Goal: Task Accomplishment & Management: Complete application form

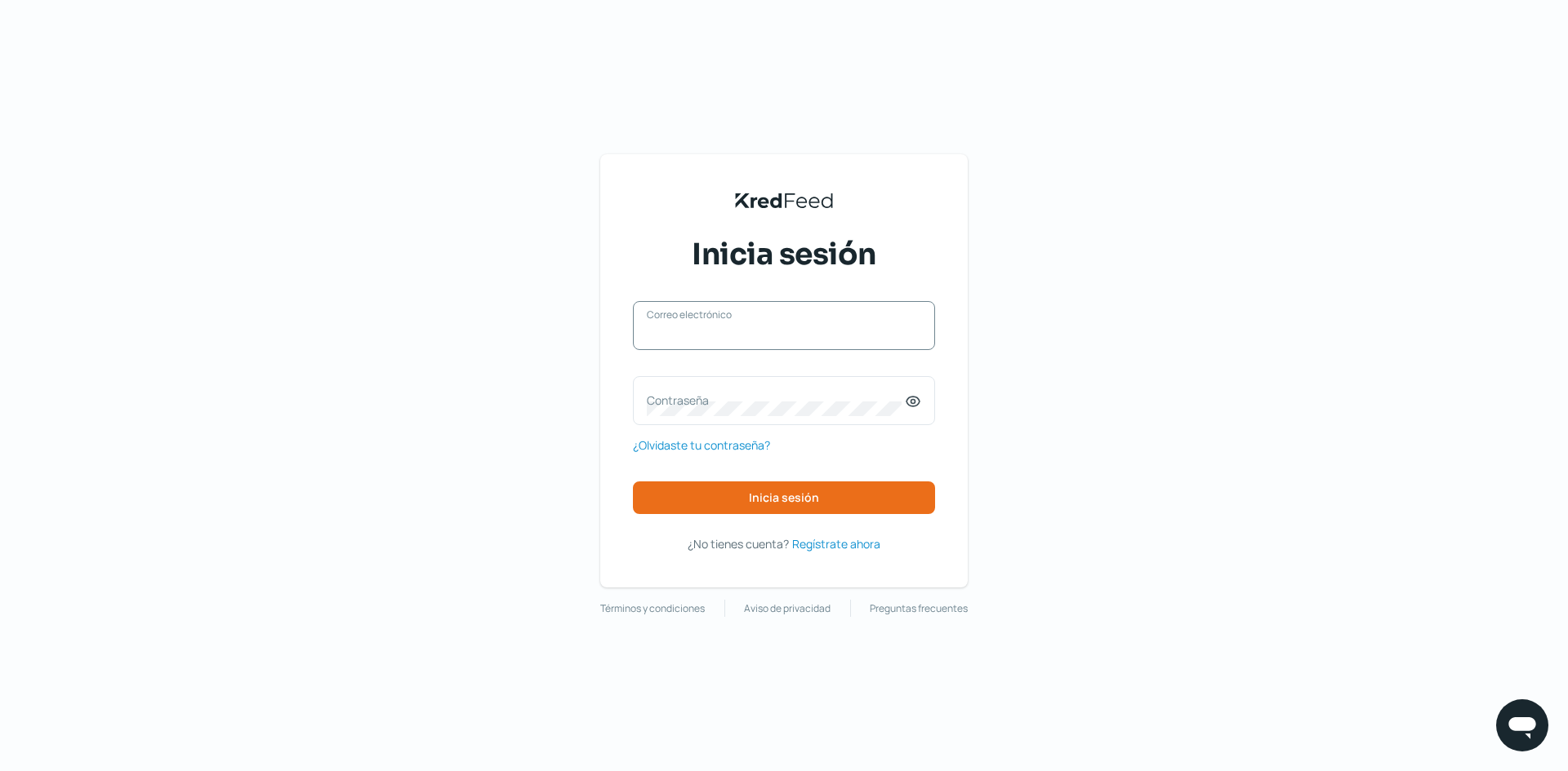
click at [879, 340] on input "Correo electrónico" at bounding box center [783, 334] width 274 height 15
click at [811, 403] on label "Contraseña" at bounding box center [775, 400] width 258 height 15
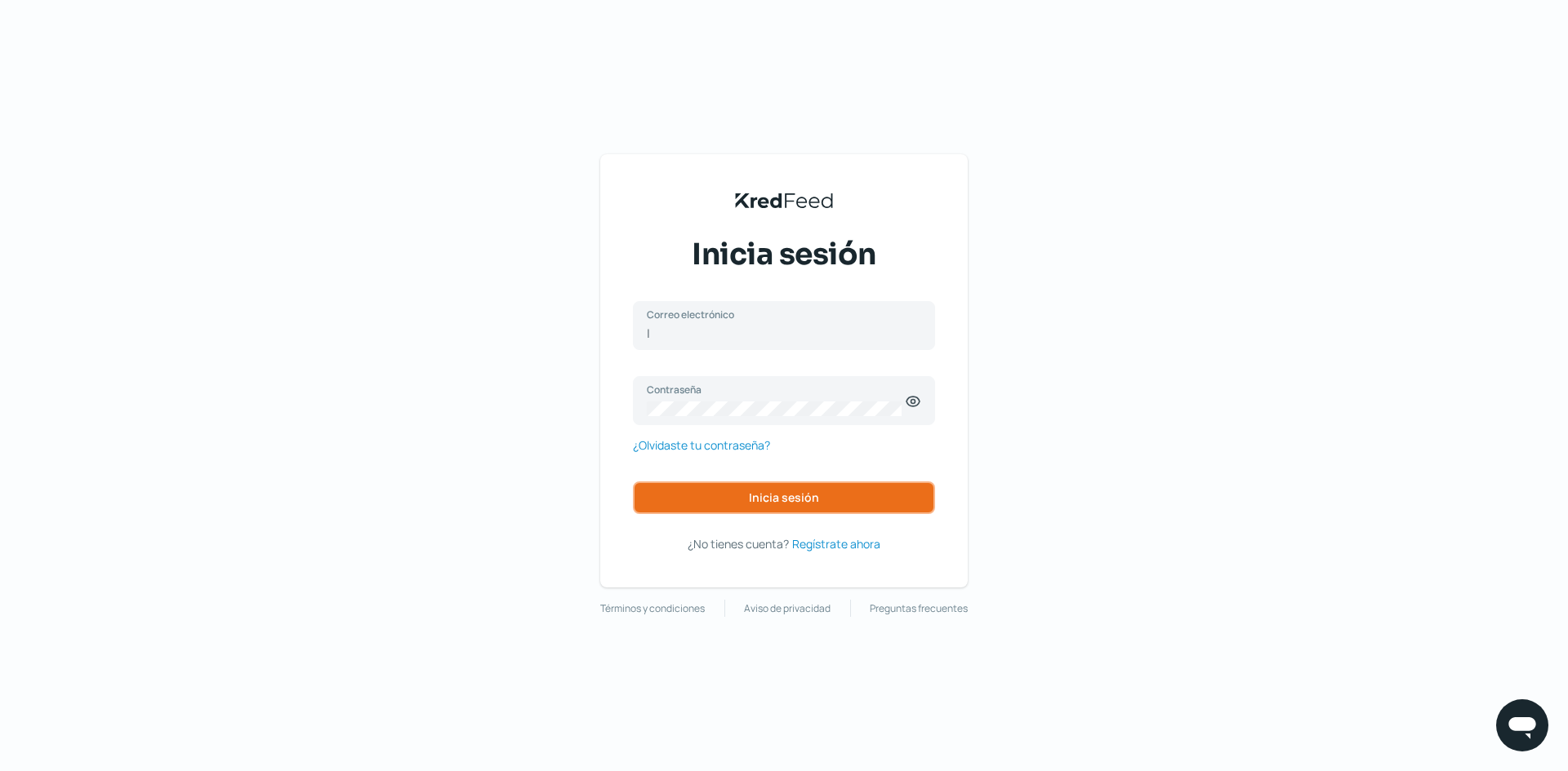
click at [761, 488] on button "Inicia sesión" at bounding box center [783, 498] width 302 height 33
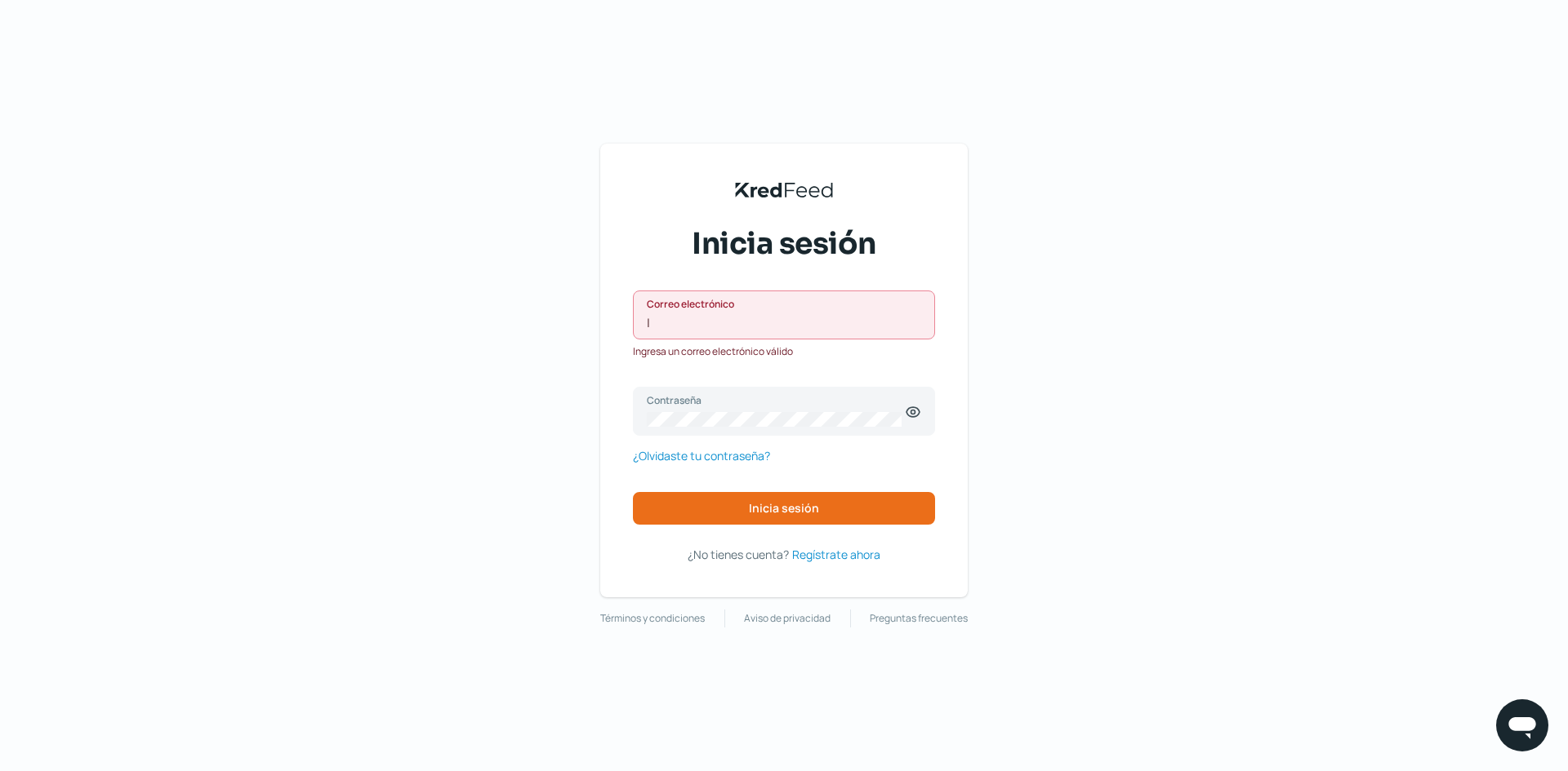
click at [807, 329] on input "l" at bounding box center [783, 324] width 274 height 15
type input "[PERSON_NAME][EMAIL_ADDRESS][DOMAIN_NAME]"
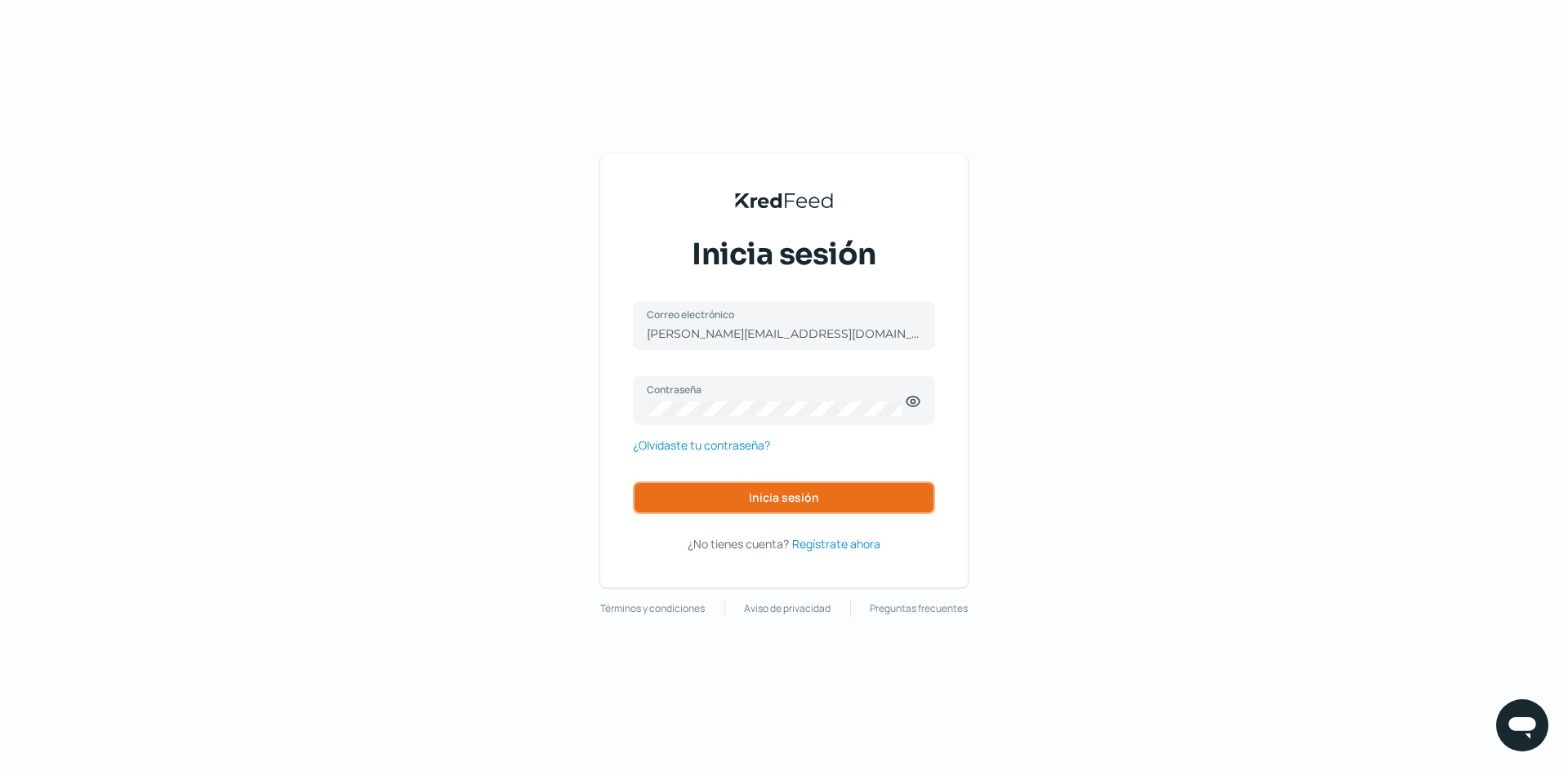
click at [788, 493] on span "Inicia sesión" at bounding box center [783, 498] width 70 height 12
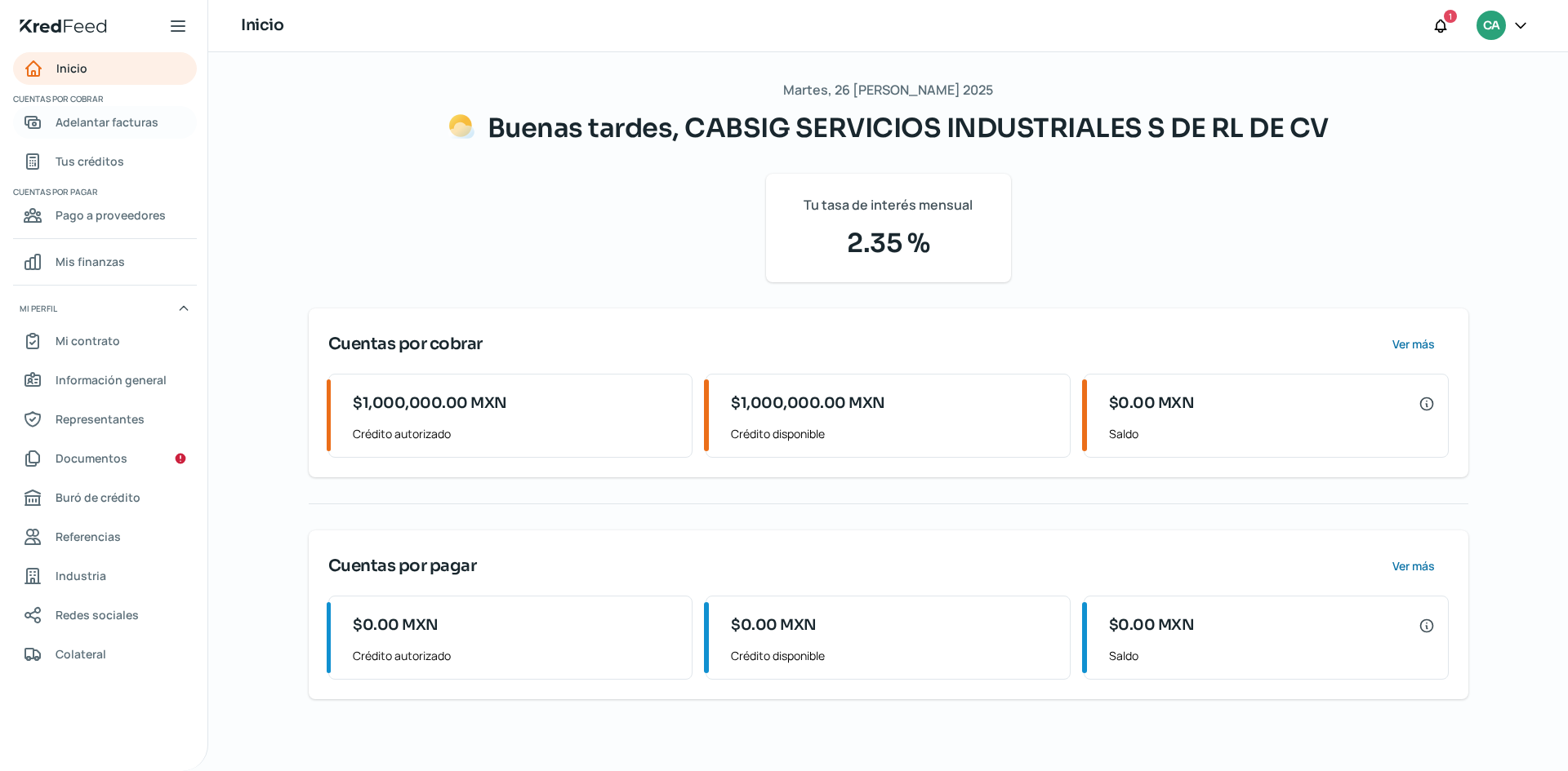
click at [143, 129] on span "Adelantar facturas" at bounding box center [107, 122] width 103 height 20
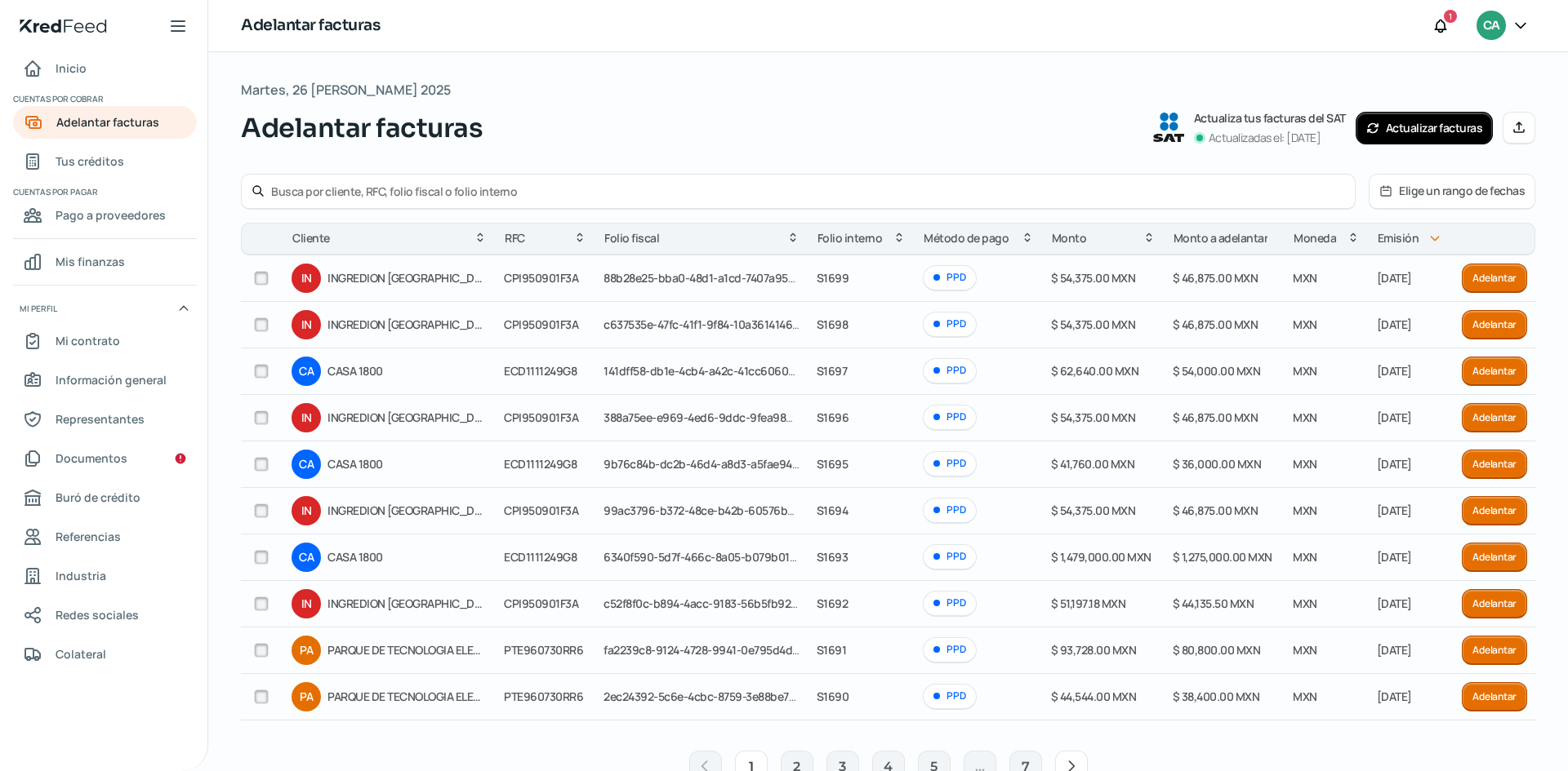
scroll to position [48, 0]
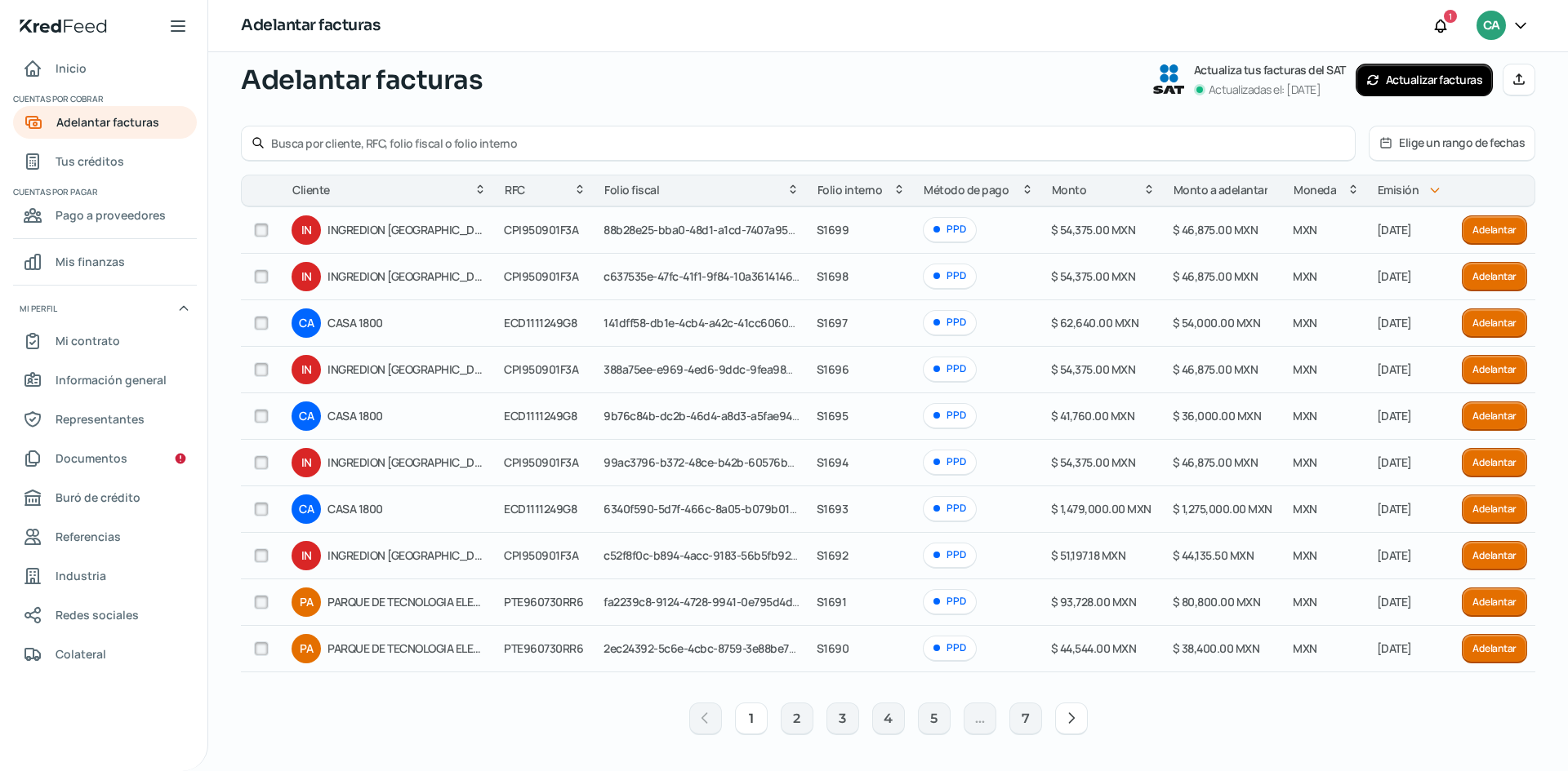
click at [261, 601] on input "checkbox" at bounding box center [262, 602] width 15 height 15
checkbox input "true"
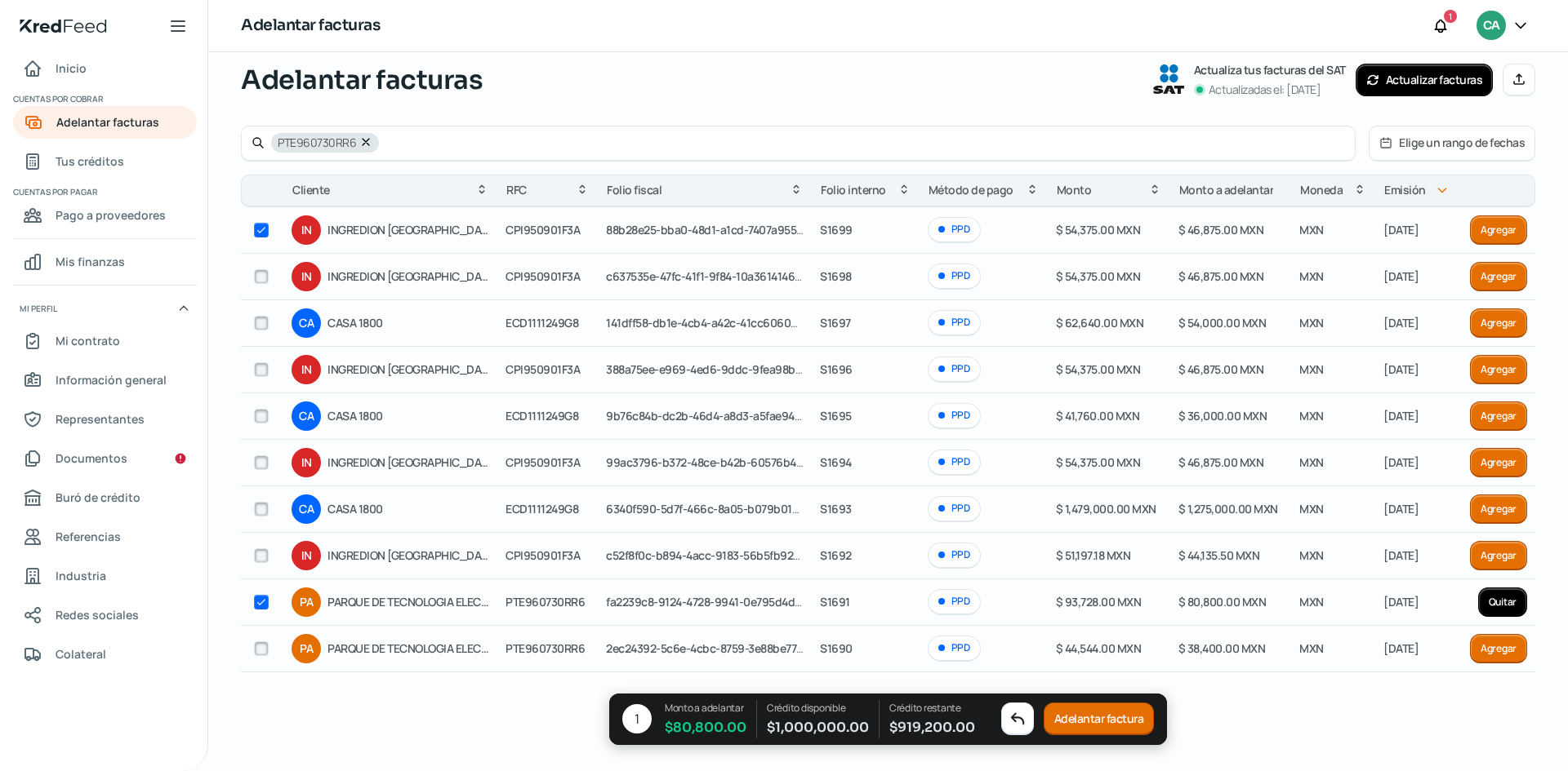
checkbox input "true"
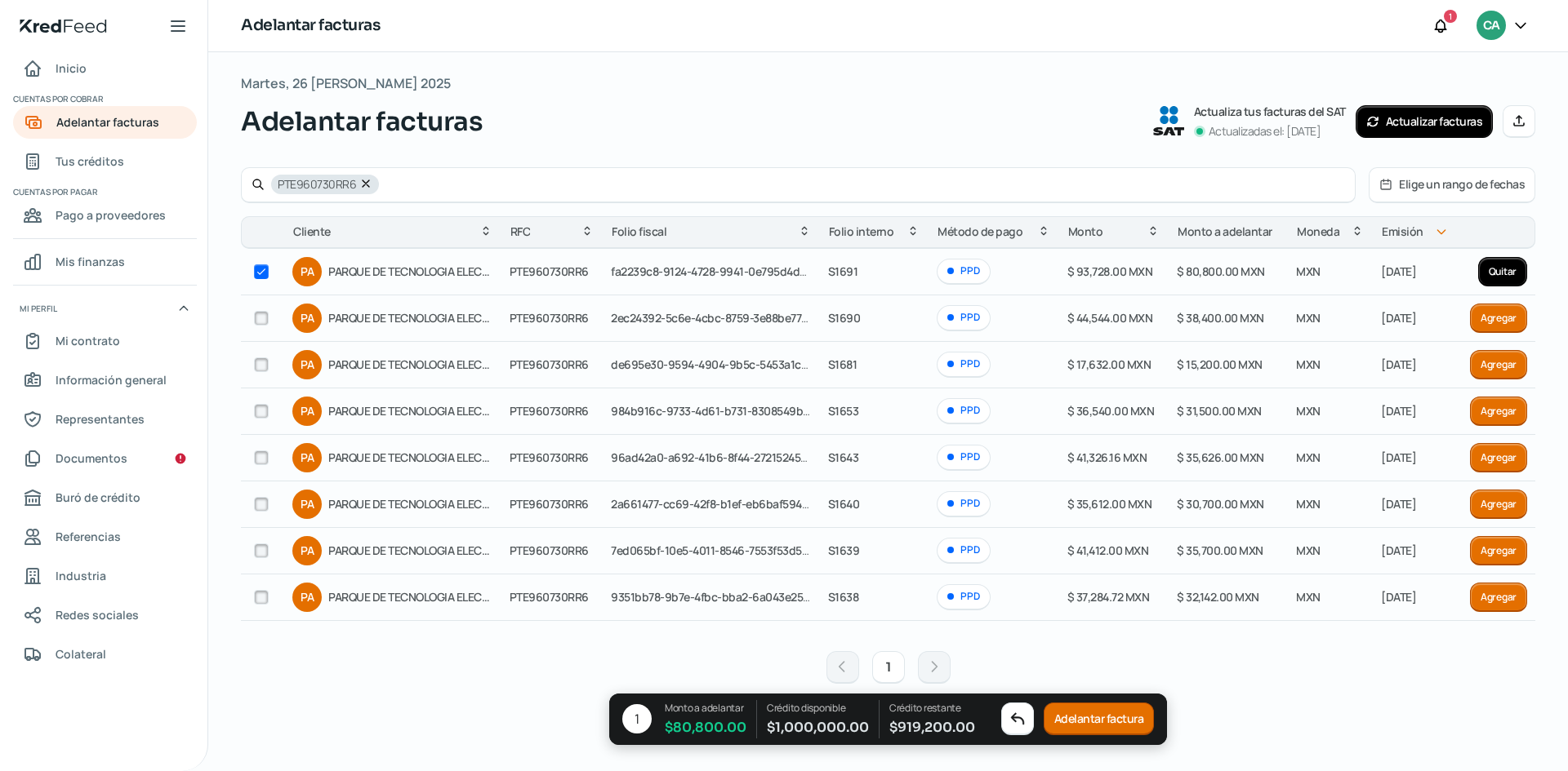
scroll to position [6, 0]
click at [1068, 724] on button "Adelantar factura" at bounding box center [1099, 719] width 111 height 33
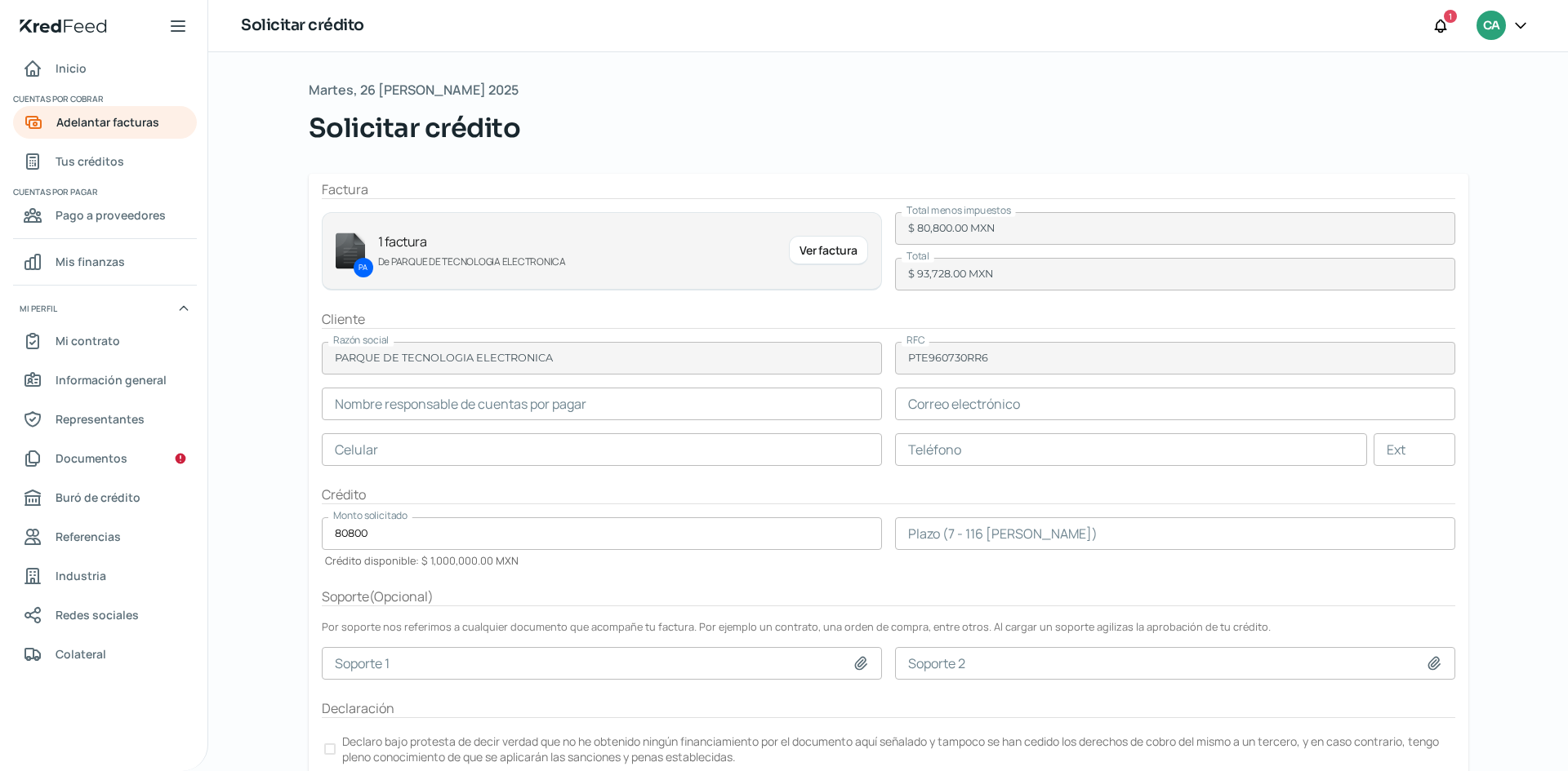
type input "Cuentas por pagar"
type input "[EMAIL_ADDRESS][DOMAIN_NAME]"
type input "80 - 0607 - 5678"
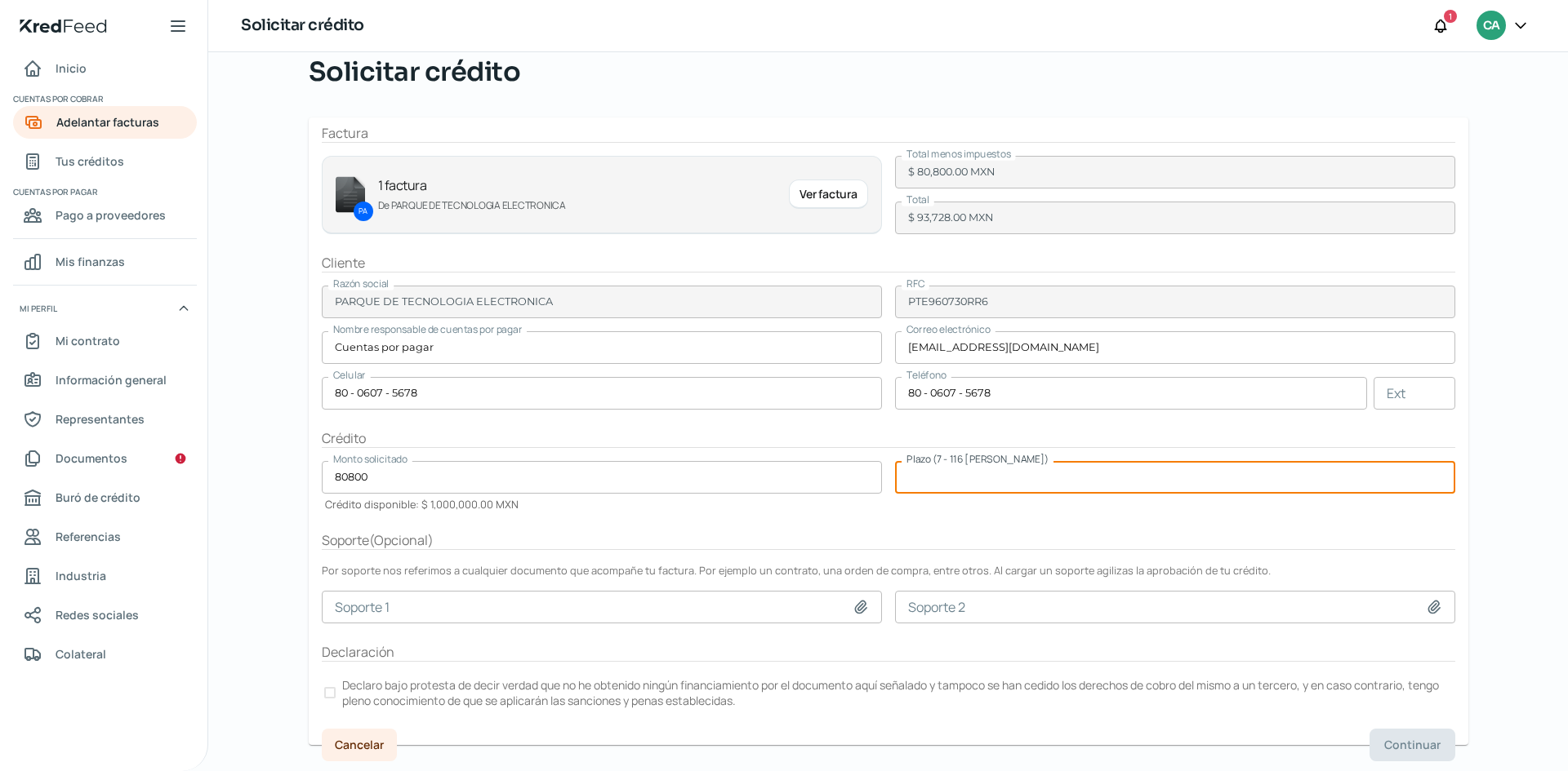
click at [1037, 473] on input "number" at bounding box center [1175, 478] width 560 height 33
type input "30"
click at [1000, 528] on form "Factura PA 1 factura De PARQUE DE TECNOLOGIA ELECTRONICA Ver factura Total meno…" at bounding box center [889, 431] width 1160 height 628
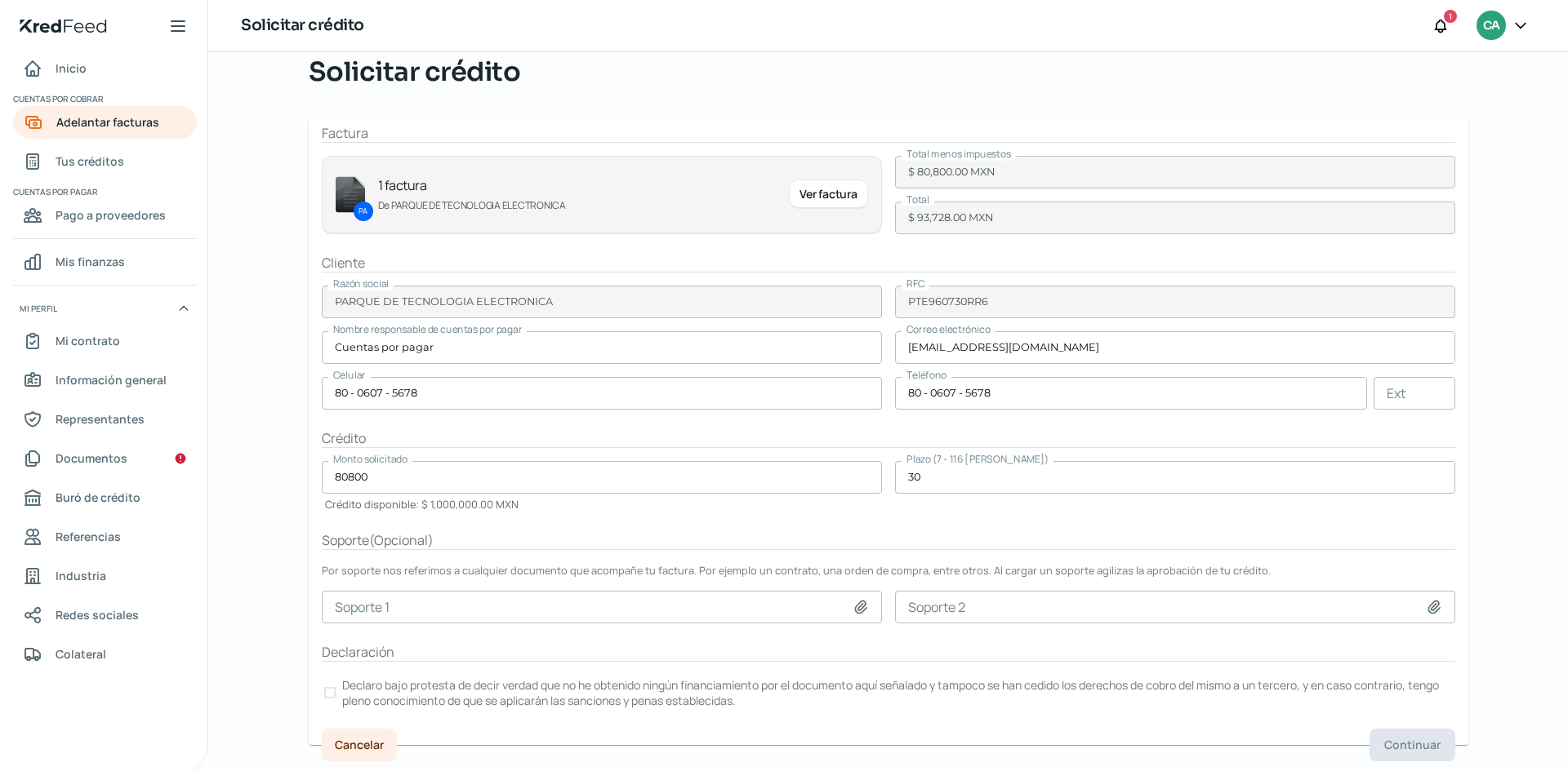
click at [329, 695] on div at bounding box center [330, 693] width 12 height 12
click at [1407, 745] on span "Continuar" at bounding box center [1412, 745] width 57 height 12
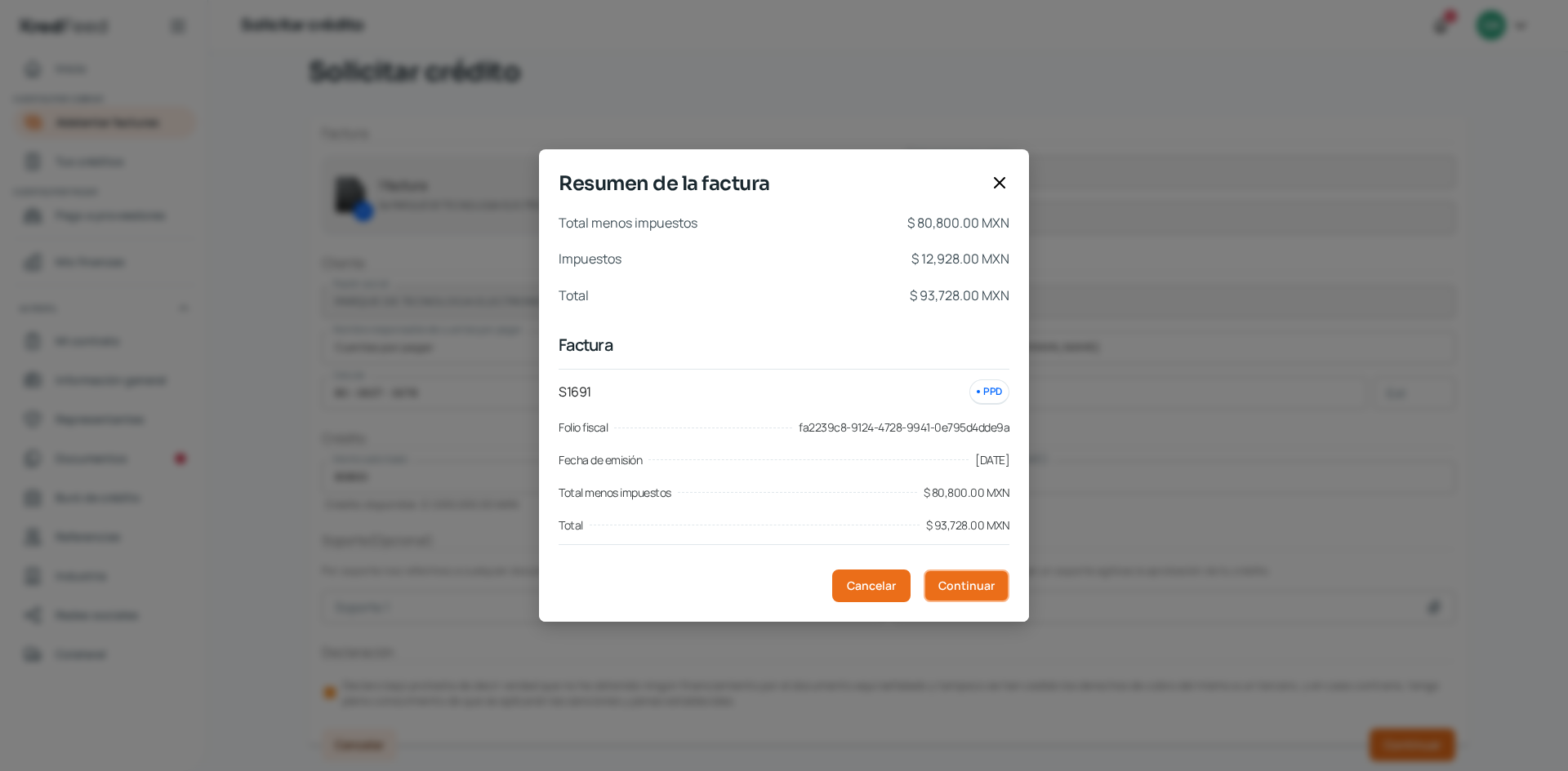
click at [990, 584] on span "Continuar" at bounding box center [966, 586] width 57 height 12
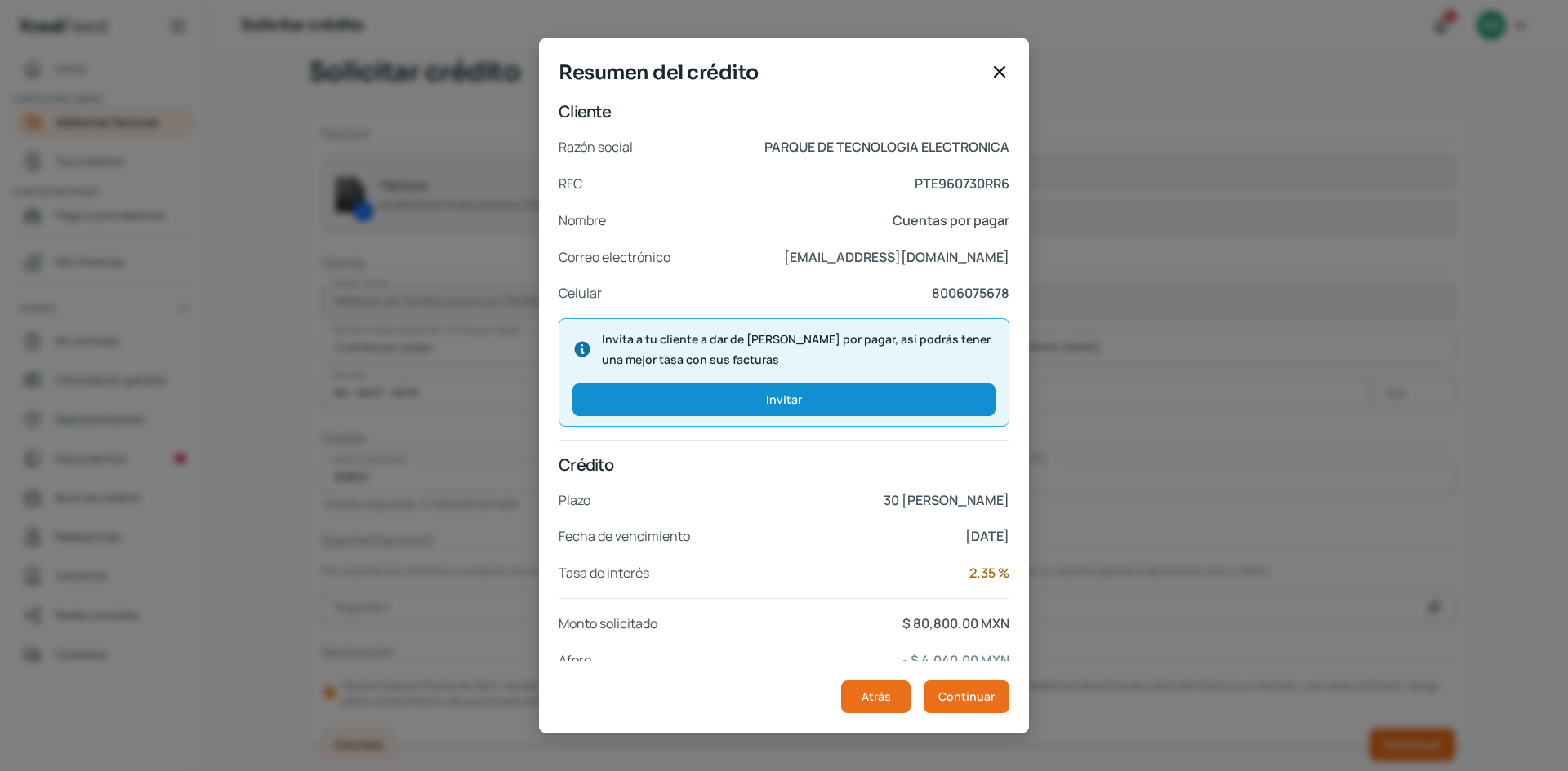
scroll to position [126, 0]
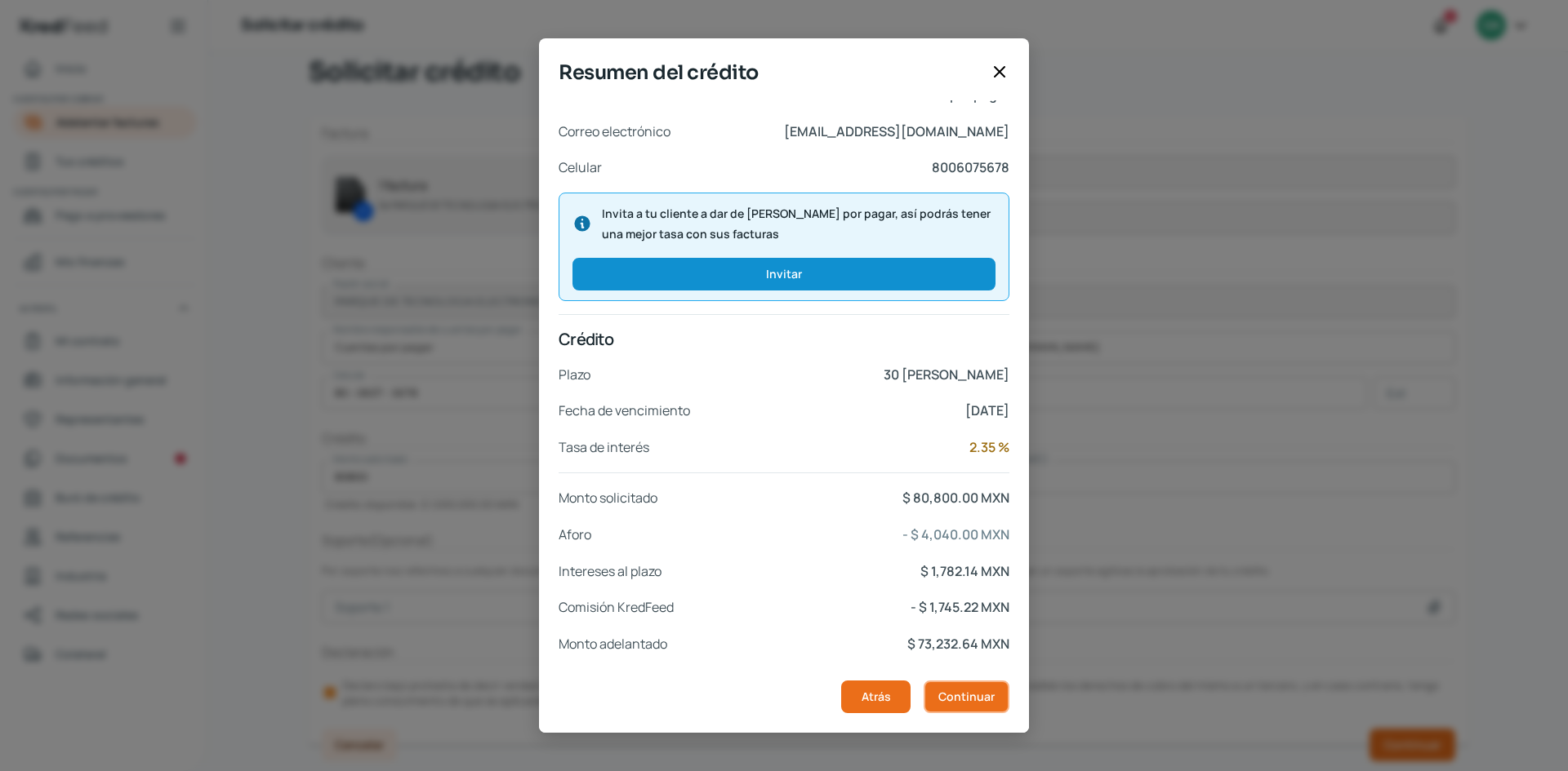
click at [934, 696] on button "Continuar" at bounding box center [966, 697] width 86 height 33
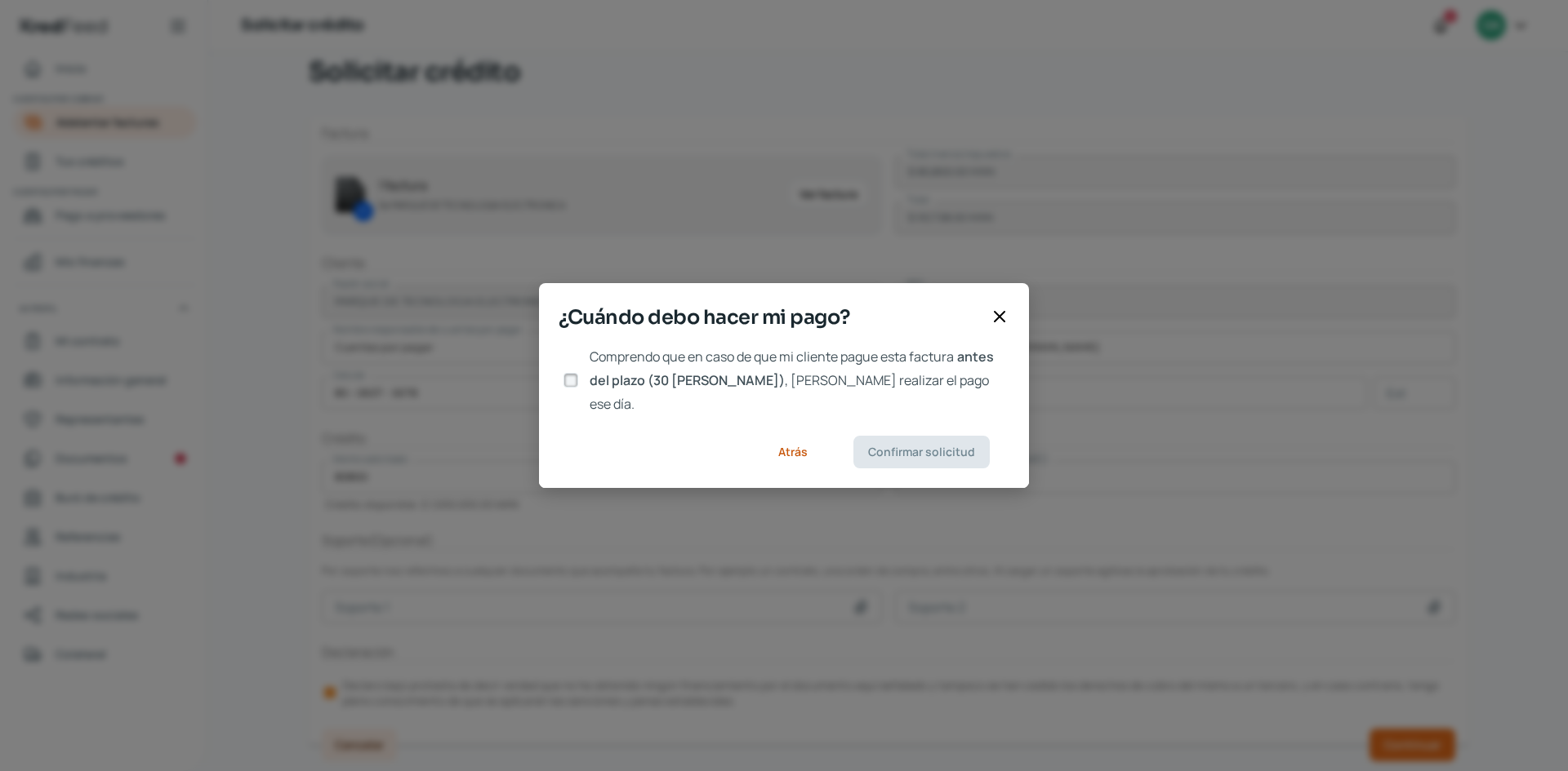
click at [569, 381] on input "Comprendo que en caso de que mi cliente pague esta factura antes del plazo (30 …" at bounding box center [571, 380] width 15 height 15
checkbox input "true"
click at [881, 450] on button "Confirmar solicitud" at bounding box center [922, 452] width 137 height 33
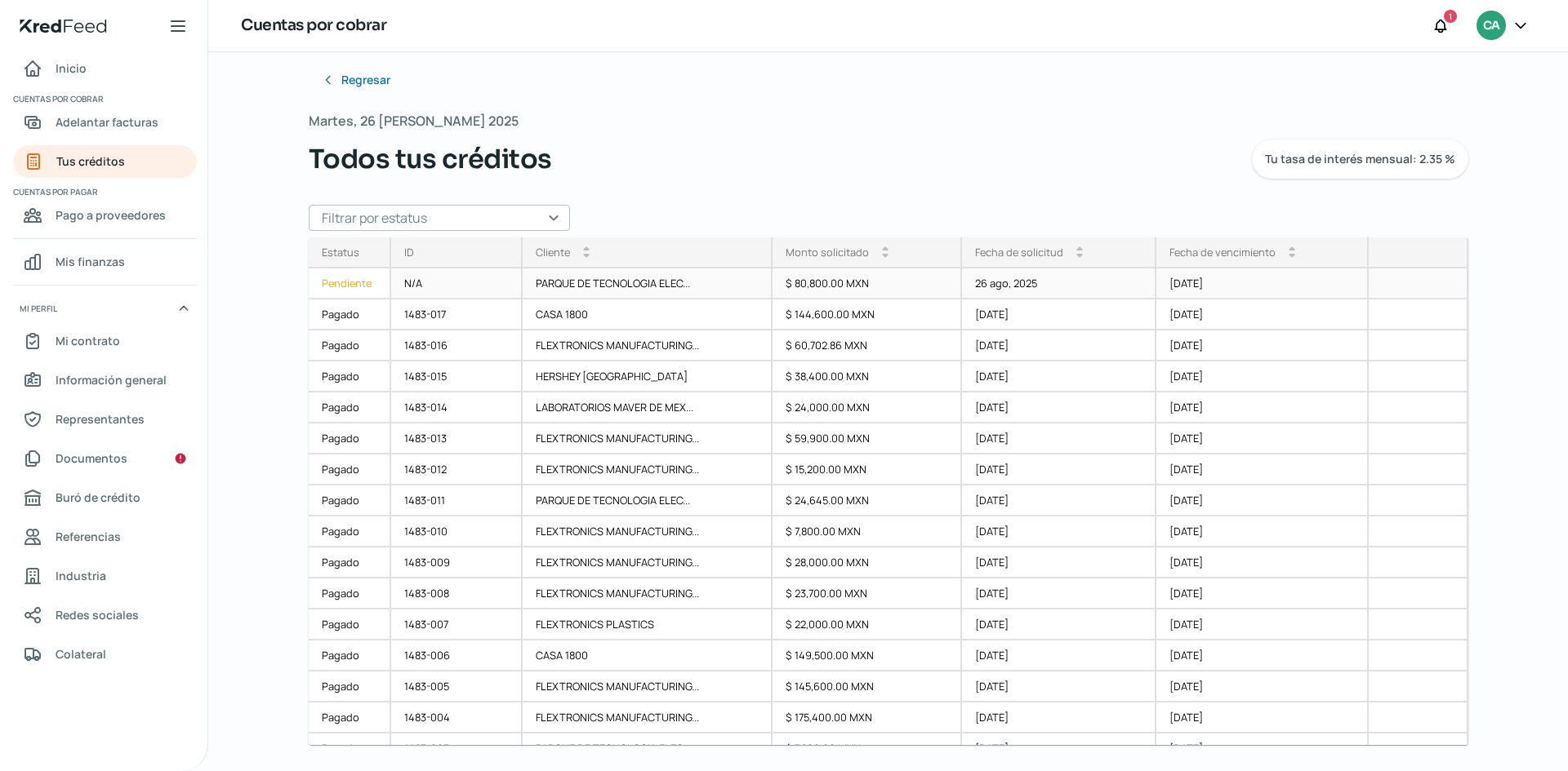
drag, startPoint x: 358, startPoint y: 285, endPoint x: 402, endPoint y: 300, distance: 46.5
click at [361, 284] on div "Pendiente" at bounding box center [350, 284] width 82 height 31
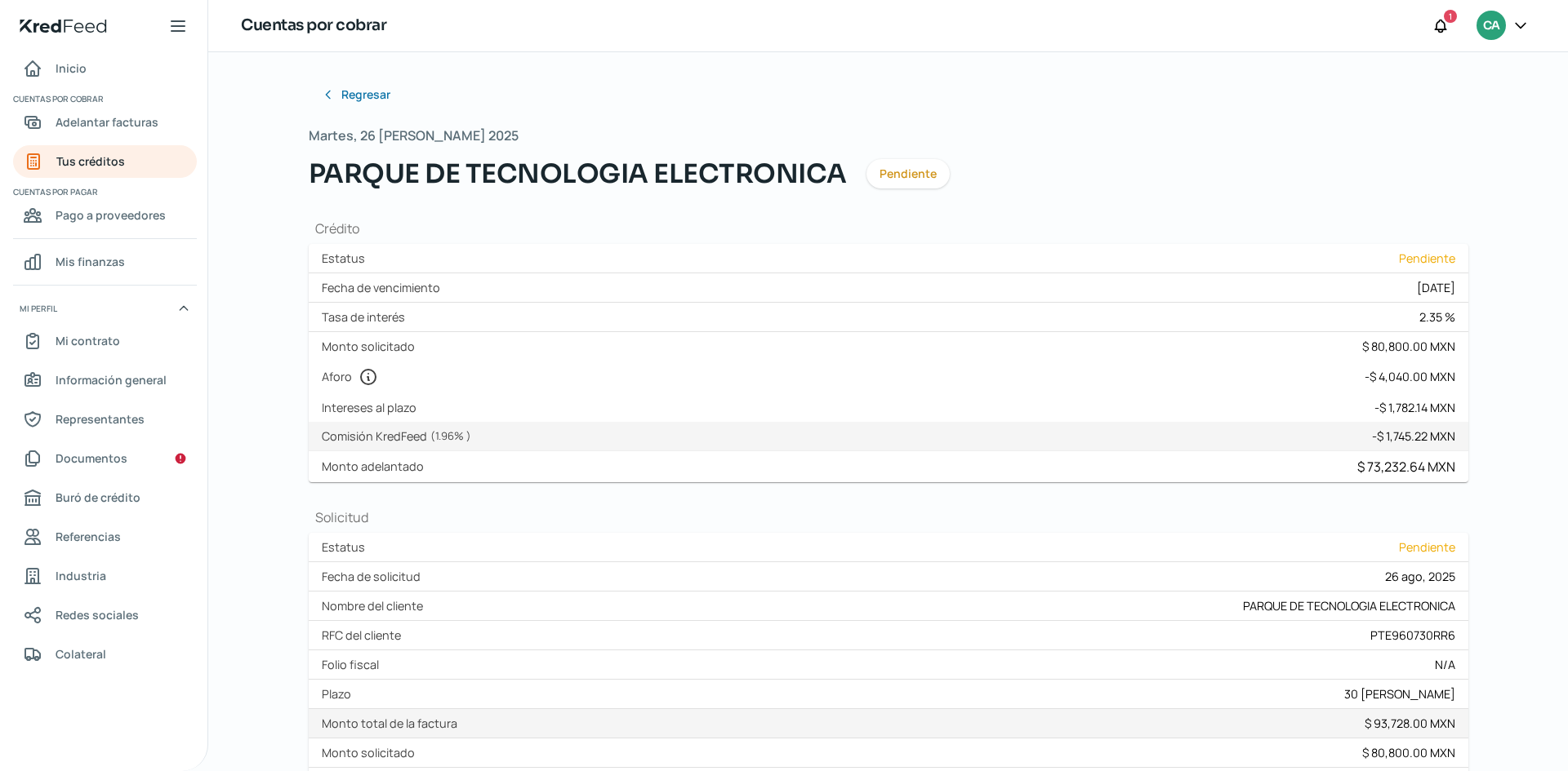
click at [1519, 26] on icon at bounding box center [1520, 25] width 10 height 5
click at [1382, 218] on span "Cerrar sesión" at bounding box center [1378, 220] width 74 height 20
